Goal: Task Accomplishment & Management: Use online tool/utility

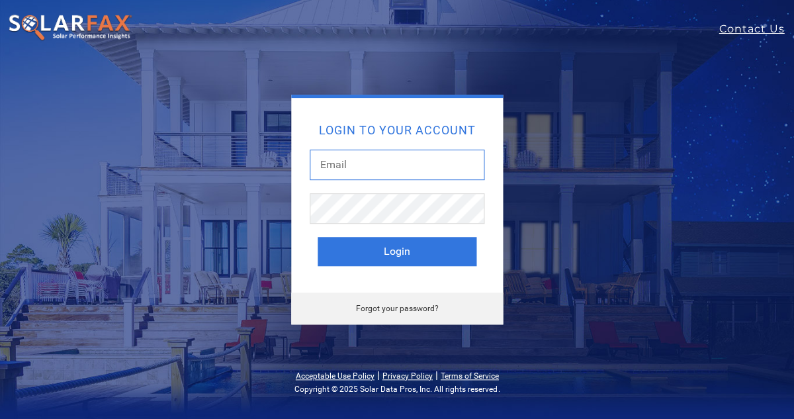
click at [384, 167] on input "text" at bounding box center [397, 165] width 175 height 30
type input "hans@sundacity.com"
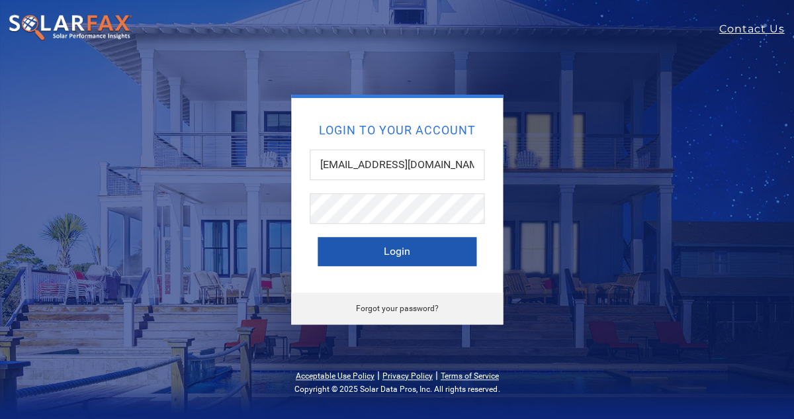
click at [409, 261] on button "Login" at bounding box center [397, 251] width 159 height 29
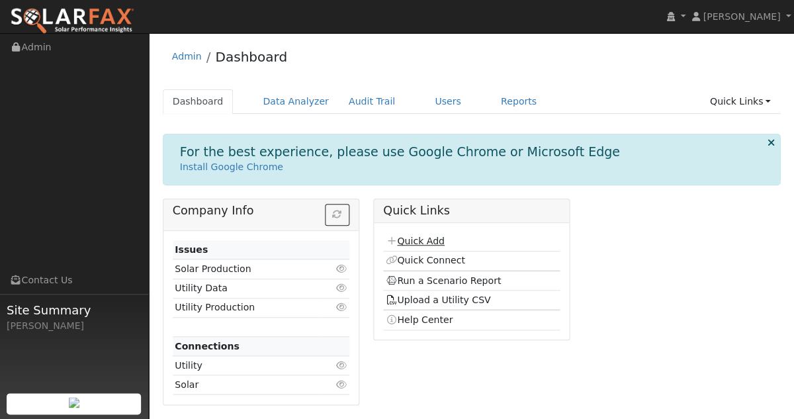
click at [413, 239] on link "Quick Add" at bounding box center [414, 241] width 59 height 11
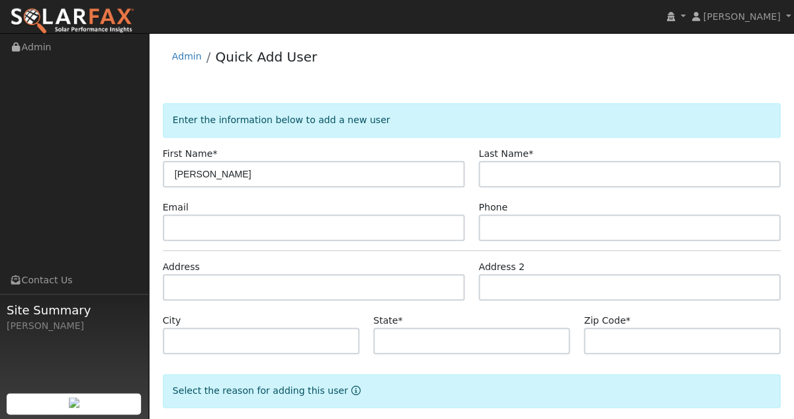
type input "[PERSON_NAME]"
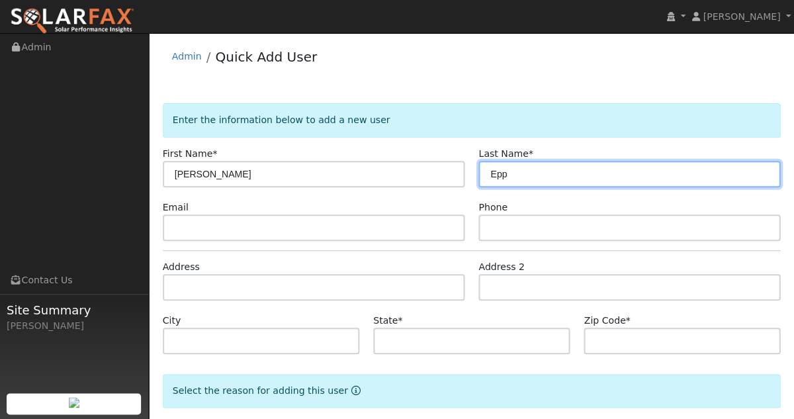
type input "Epp"
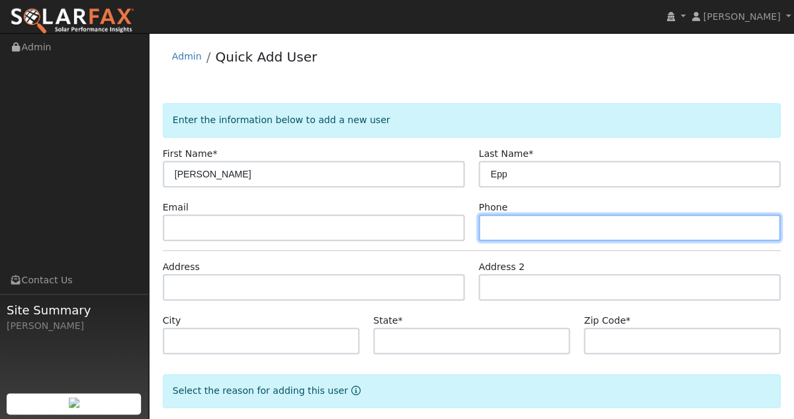
click at [553, 229] on input "text" at bounding box center [629, 227] width 302 height 26
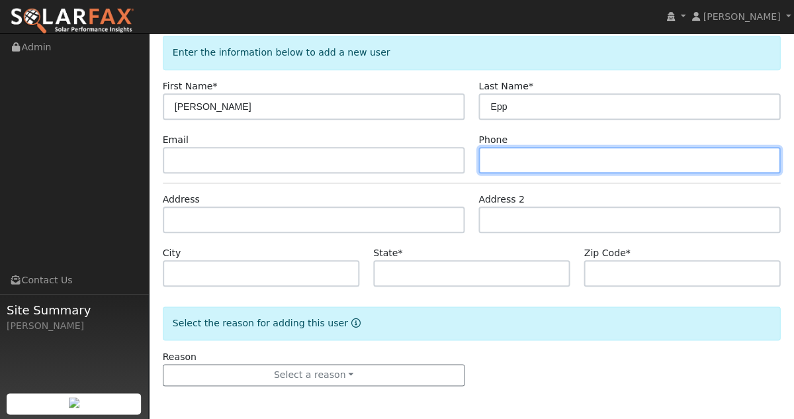
scroll to position [69, 0]
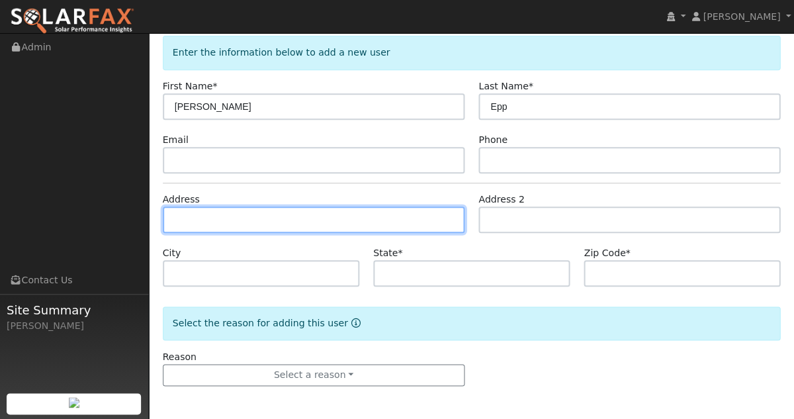
click at [421, 213] on input "text" at bounding box center [314, 219] width 302 height 26
paste input "[STREET_ADDRESS]"
type input "[STREET_ADDRESS]"
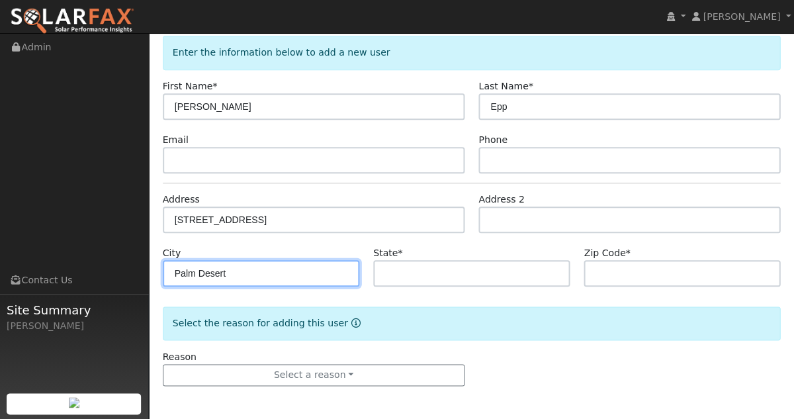
type input "Palm Desert"
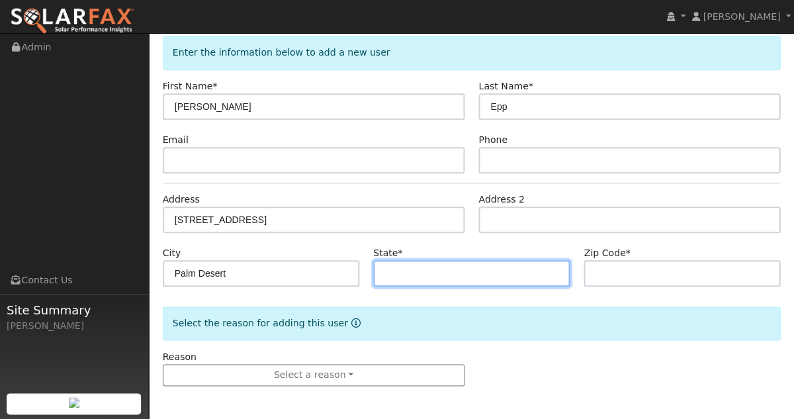
type input "C"
type input "CA"
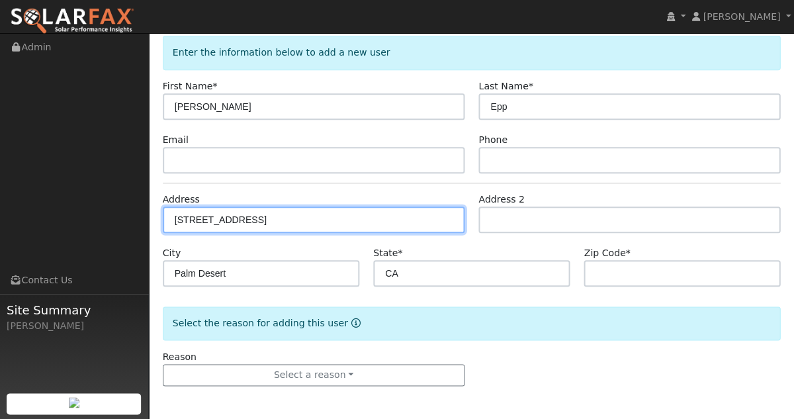
click at [184, 216] on input "[STREET_ADDRESS]" at bounding box center [314, 219] width 302 height 26
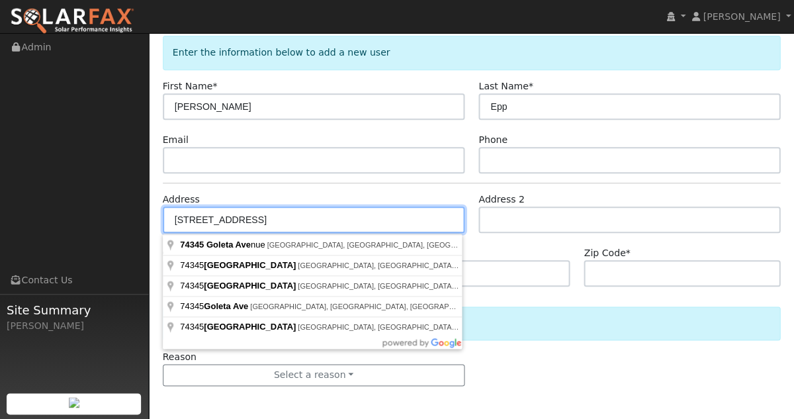
drag, startPoint x: 184, startPoint y: 216, endPoint x: 244, endPoint y: 216, distance: 60.2
click at [244, 216] on input "[STREET_ADDRESS]" at bounding box center [314, 219] width 302 height 26
type input "[STREET_ADDRESS]"
type input "92260"
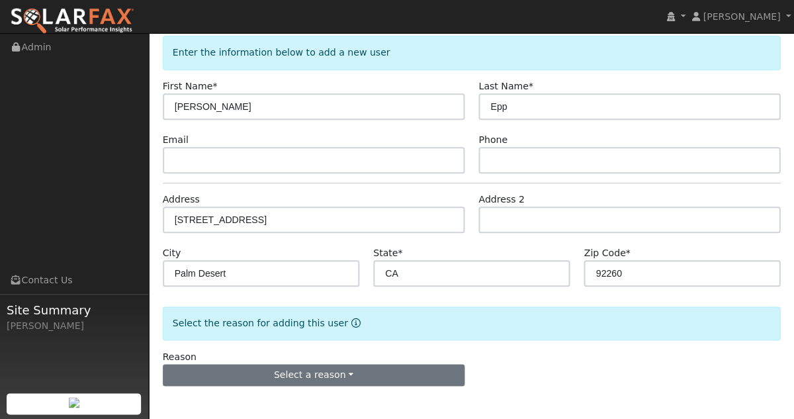
click at [267, 377] on button "Select a reason" at bounding box center [314, 375] width 302 height 22
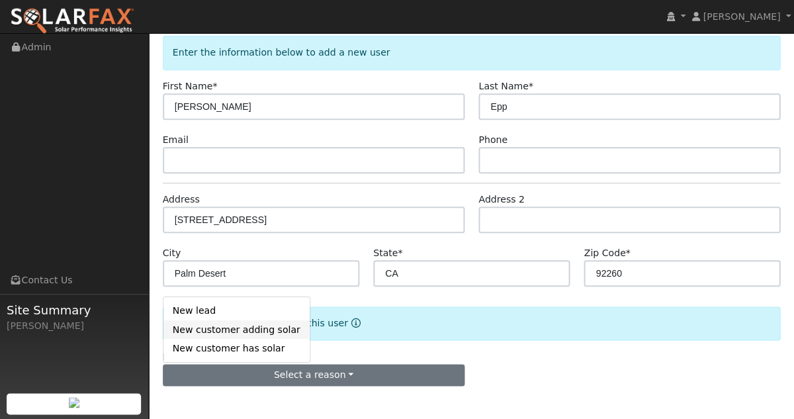
click at [200, 329] on link "New customer adding solar" at bounding box center [236, 329] width 146 height 19
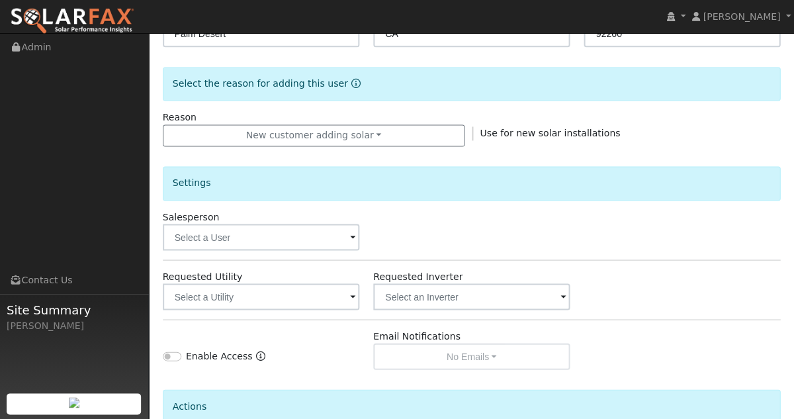
scroll to position [310, 0]
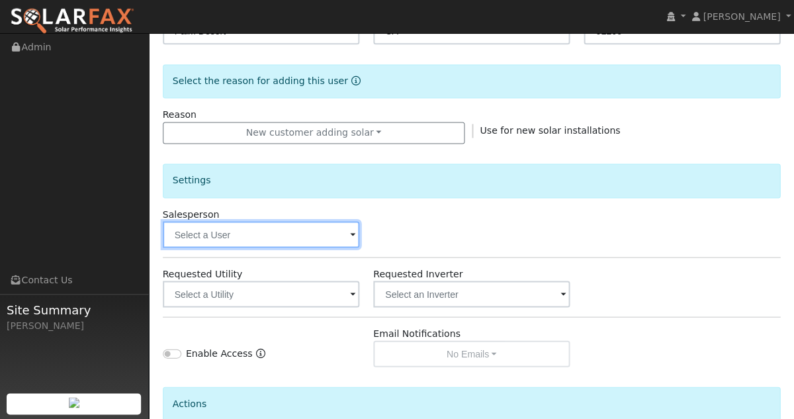
click at [269, 234] on input "text" at bounding box center [261, 234] width 196 height 26
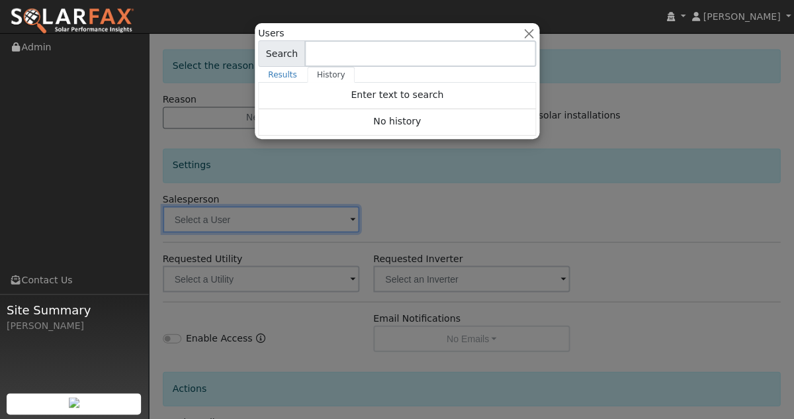
scroll to position [328, 0]
click at [530, 32] on button "button" at bounding box center [529, 33] width 14 height 14
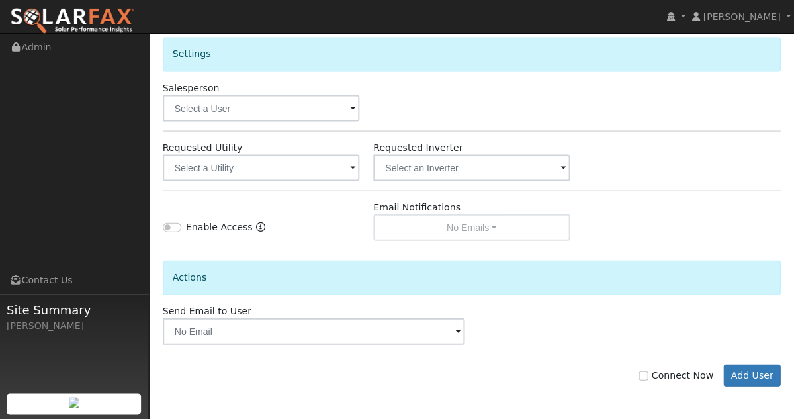
scroll to position [439, 0]
click at [742, 374] on button "Add User" at bounding box center [752, 375] width 58 height 22
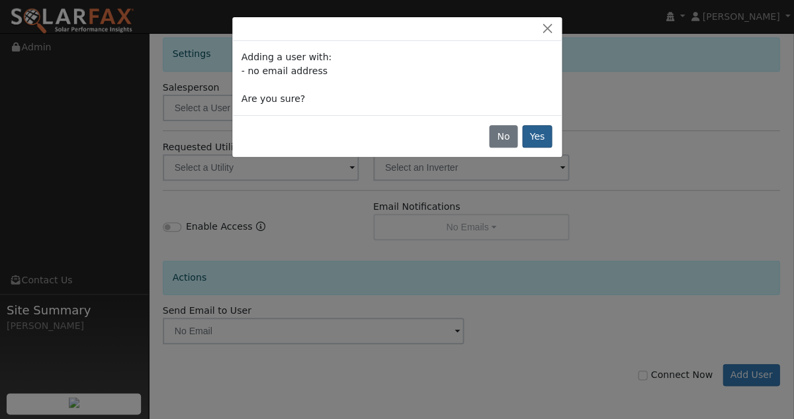
click at [540, 139] on button "Yes" at bounding box center [537, 136] width 30 height 22
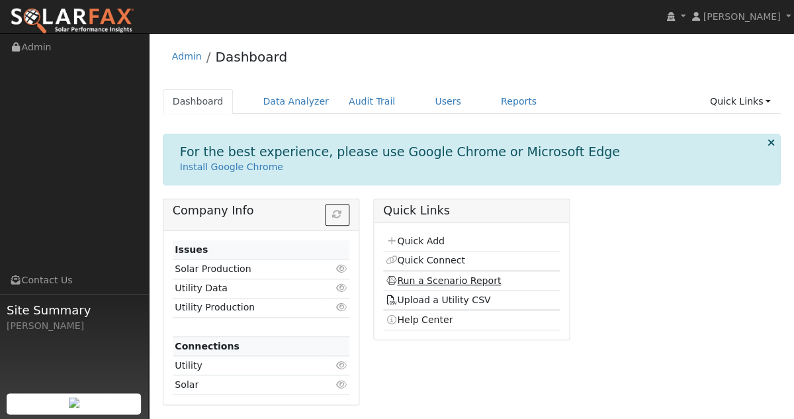
click at [455, 281] on link "Run a Scenario Report" at bounding box center [443, 280] width 116 height 11
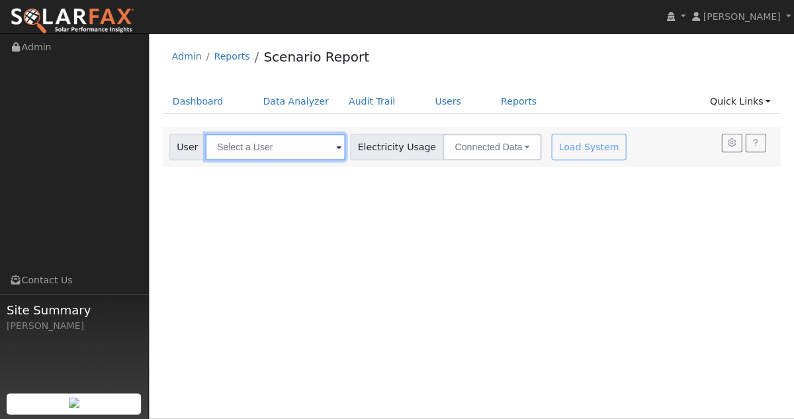
click at [316, 146] on input "text" at bounding box center [275, 147] width 140 height 26
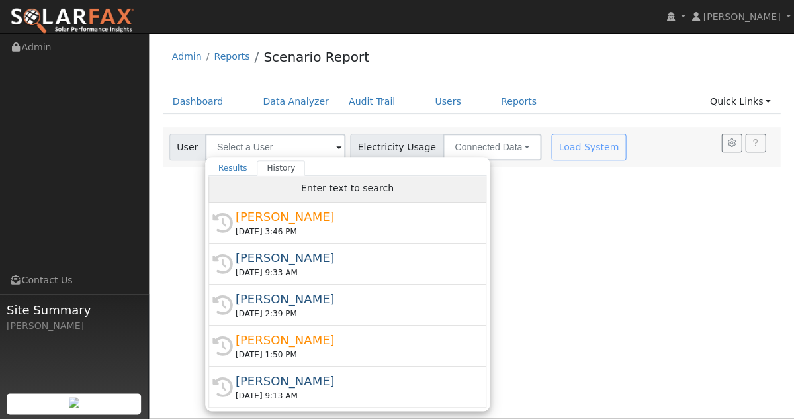
click at [325, 195] on div "Enter text to search" at bounding box center [347, 189] width 278 height 26
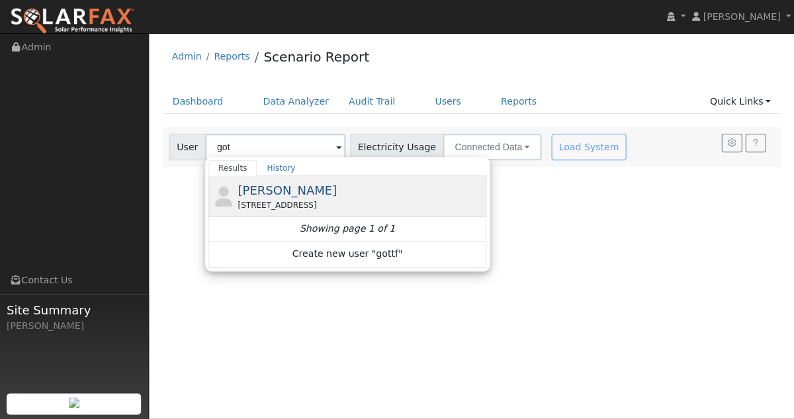
drag, startPoint x: 325, startPoint y: 195, endPoint x: 284, endPoint y: 200, distance: 41.4
click at [284, 200] on div "[STREET_ADDRESS]" at bounding box center [360, 205] width 245 height 12
type input "[PERSON_NAME]"
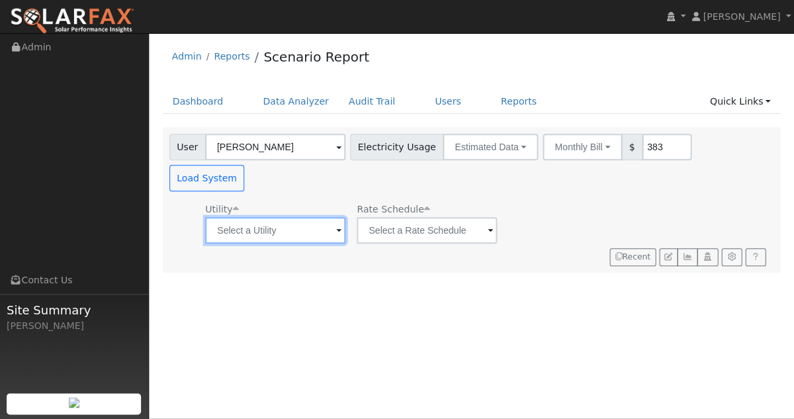
click at [284, 217] on input "text" at bounding box center [275, 230] width 140 height 26
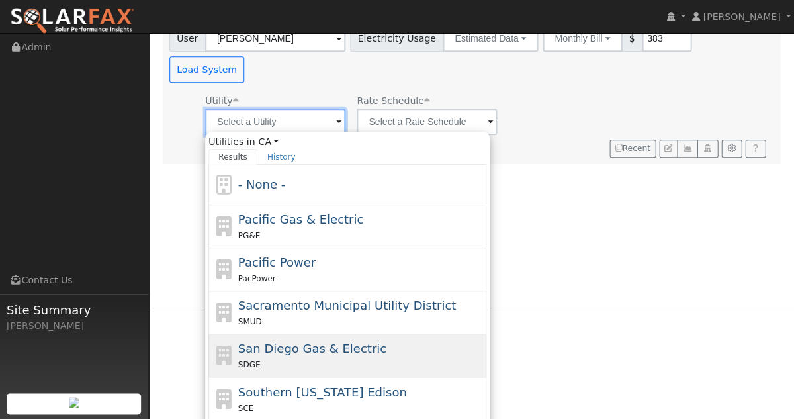
scroll to position [108, 0]
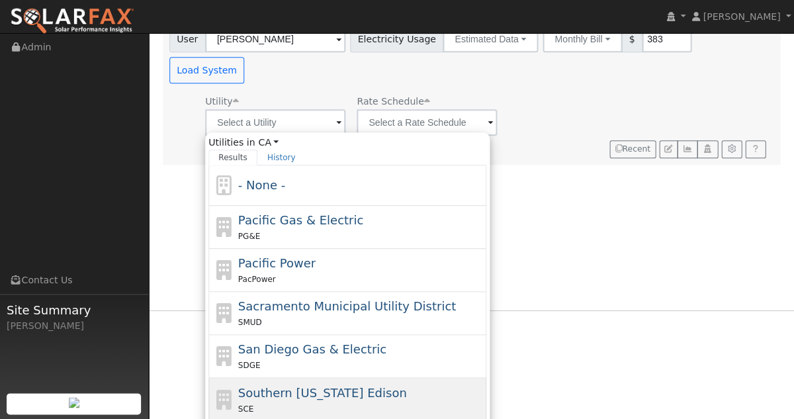
click at [288, 385] on span "Southern [US_STATE] Edison" at bounding box center [322, 392] width 169 height 14
type input "Southern [US_STATE] Edison"
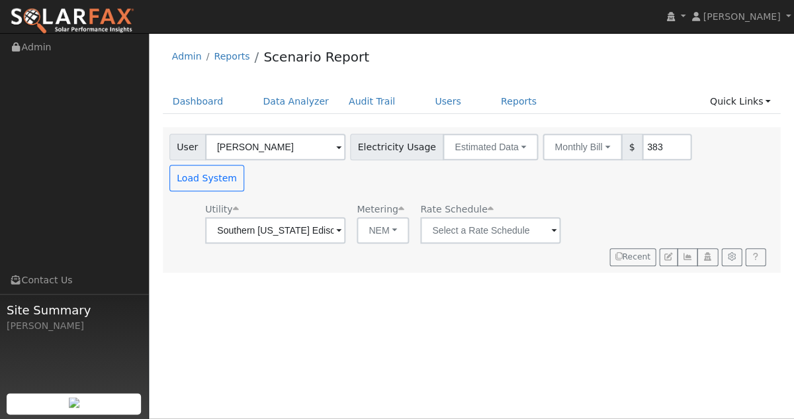
scroll to position [0, 0]
click at [438, 217] on input "text" at bounding box center [490, 230] width 140 height 26
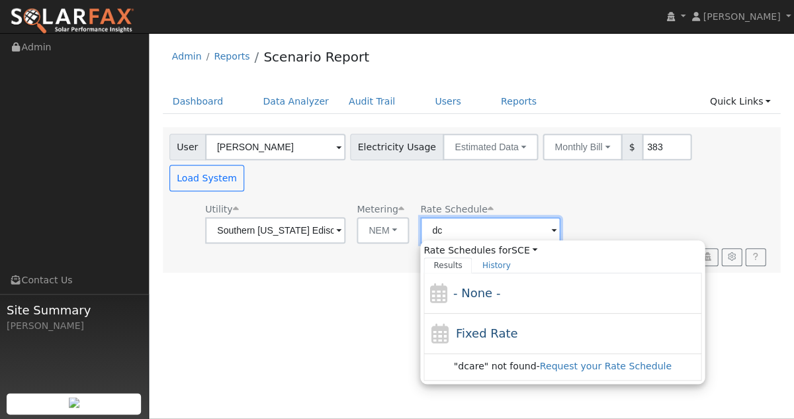
type input "d"
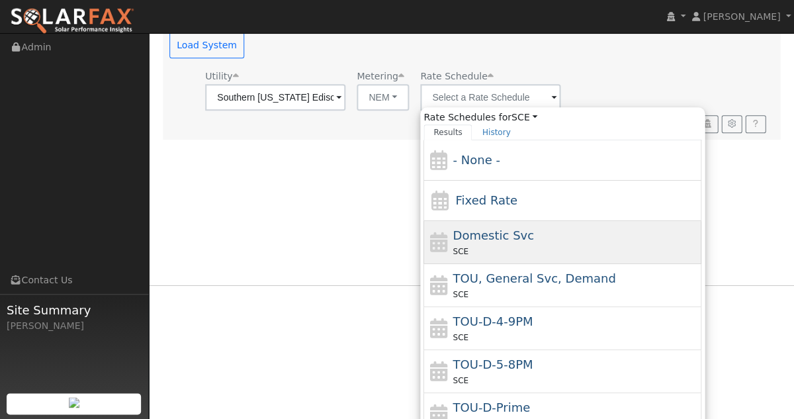
click at [462, 244] on div "SCE" at bounding box center [575, 251] width 245 height 14
type input "Domestic Svc"
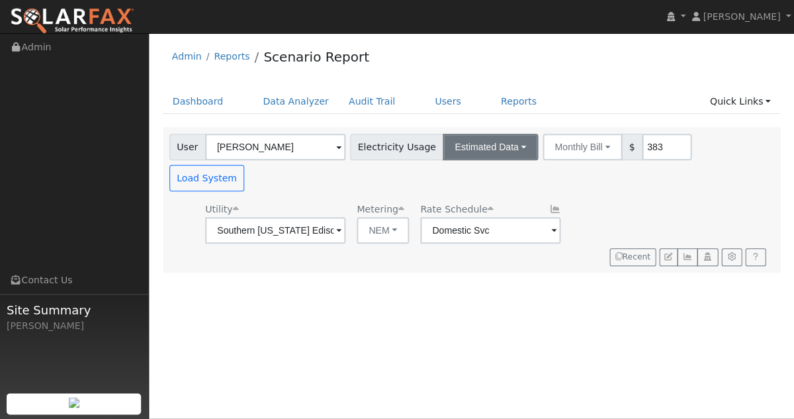
click at [492, 147] on button "Estimated Data" at bounding box center [490, 147] width 95 height 26
click at [474, 212] on link "CSV Data" at bounding box center [490, 213] width 94 height 19
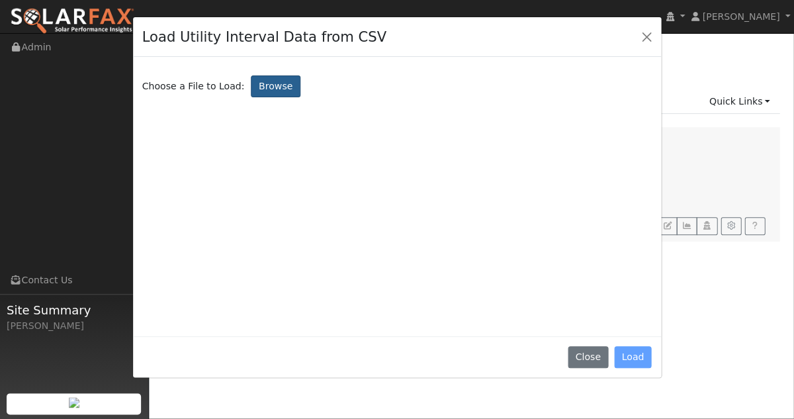
click at [271, 95] on label "Browse" at bounding box center [275, 86] width 49 height 22
click at [0, 0] on input "Browse" at bounding box center [0, 0] width 0 height 0
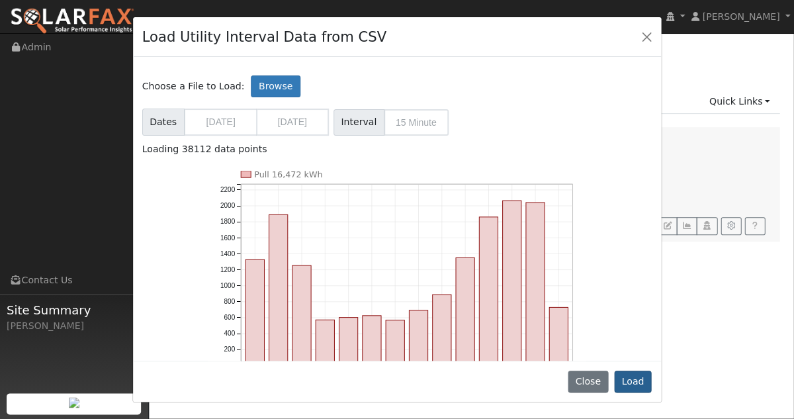
click at [636, 382] on button "Load" at bounding box center [633, 381] width 38 height 22
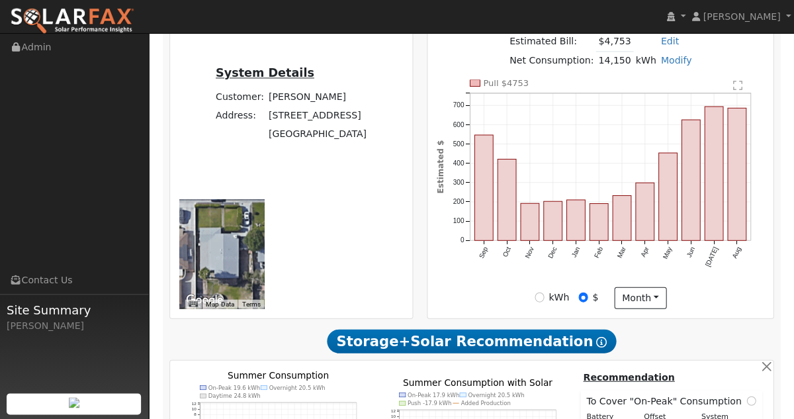
scroll to position [357, 0]
click at [266, 124] on td "[STREET_ADDRESS]" at bounding box center [317, 115] width 103 height 19
drag, startPoint x: 241, startPoint y: 156, endPoint x: 245, endPoint y: 174, distance: 18.5
click at [266, 124] on td "[STREET_ADDRESS]" at bounding box center [317, 115] width 103 height 19
copy td "[STREET_ADDRESS]"
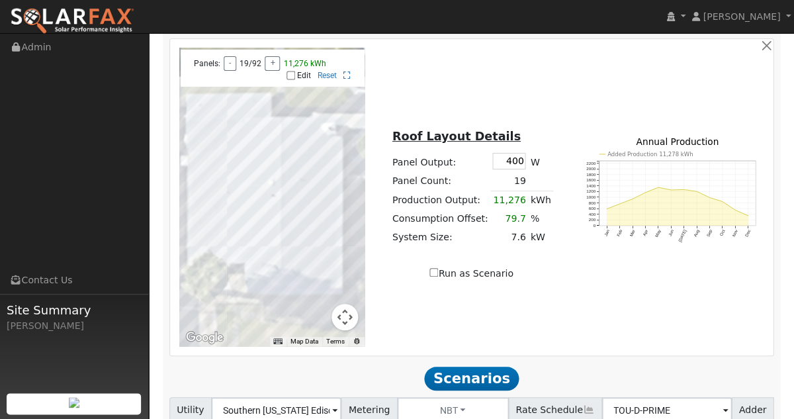
scroll to position [906, 0]
click at [292, 81] on input "Edit" at bounding box center [290, 75] width 9 height 9
checkbox input "true"
drag, startPoint x: 496, startPoint y: 166, endPoint x: 518, endPoint y: 166, distance: 22.5
click at [519, 166] on input "400" at bounding box center [508, 161] width 33 height 17
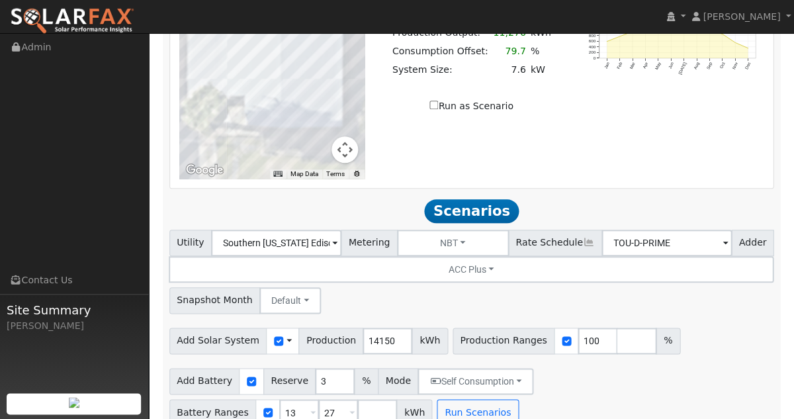
scroll to position [1074, 0]
click at [436, 109] on input "Run as Scenario" at bounding box center [433, 105] width 9 height 9
checkbox input "true"
type input "11276"
click at [437, 399] on button "Run Scenarios" at bounding box center [477, 412] width 81 height 26
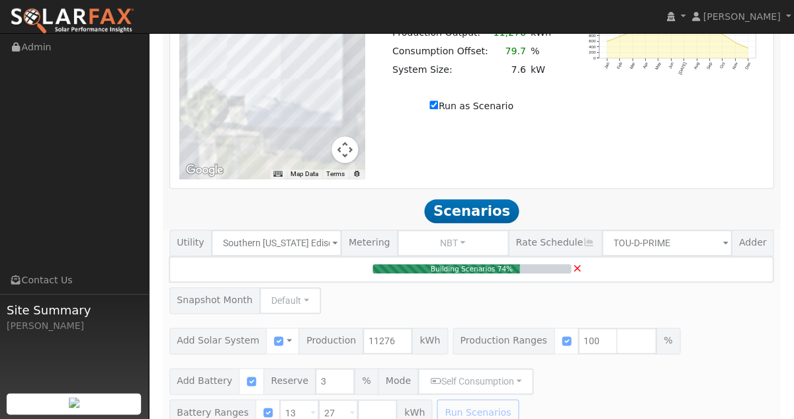
type input "7.6"
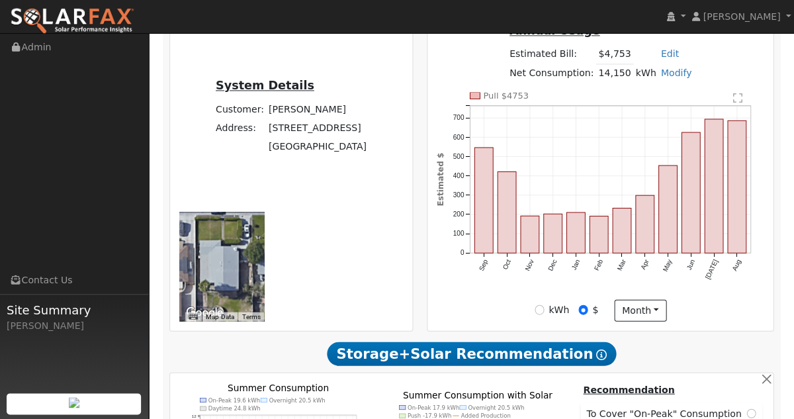
scroll to position [341, 0]
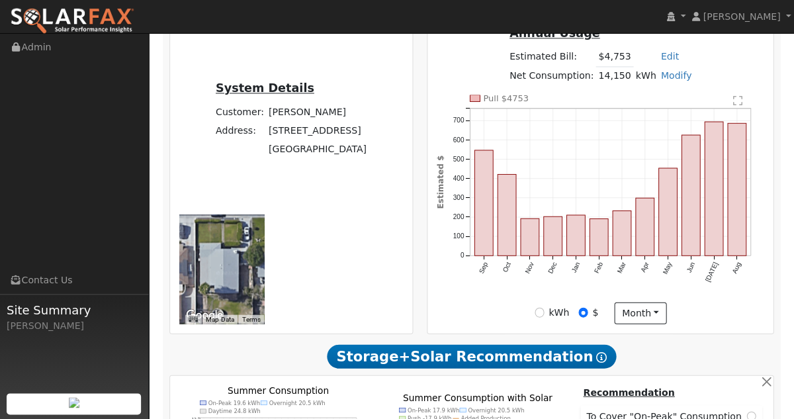
click at [266, 140] on td "[STREET_ADDRESS]" at bounding box center [317, 130] width 103 height 19
drag, startPoint x: 239, startPoint y: 174, endPoint x: 261, endPoint y: 187, distance: 24.6
click at [266, 140] on td "[STREET_ADDRESS]" at bounding box center [317, 130] width 103 height 19
copy td "[STREET_ADDRESS]"
